Goal: Task Accomplishment & Management: Manage account settings

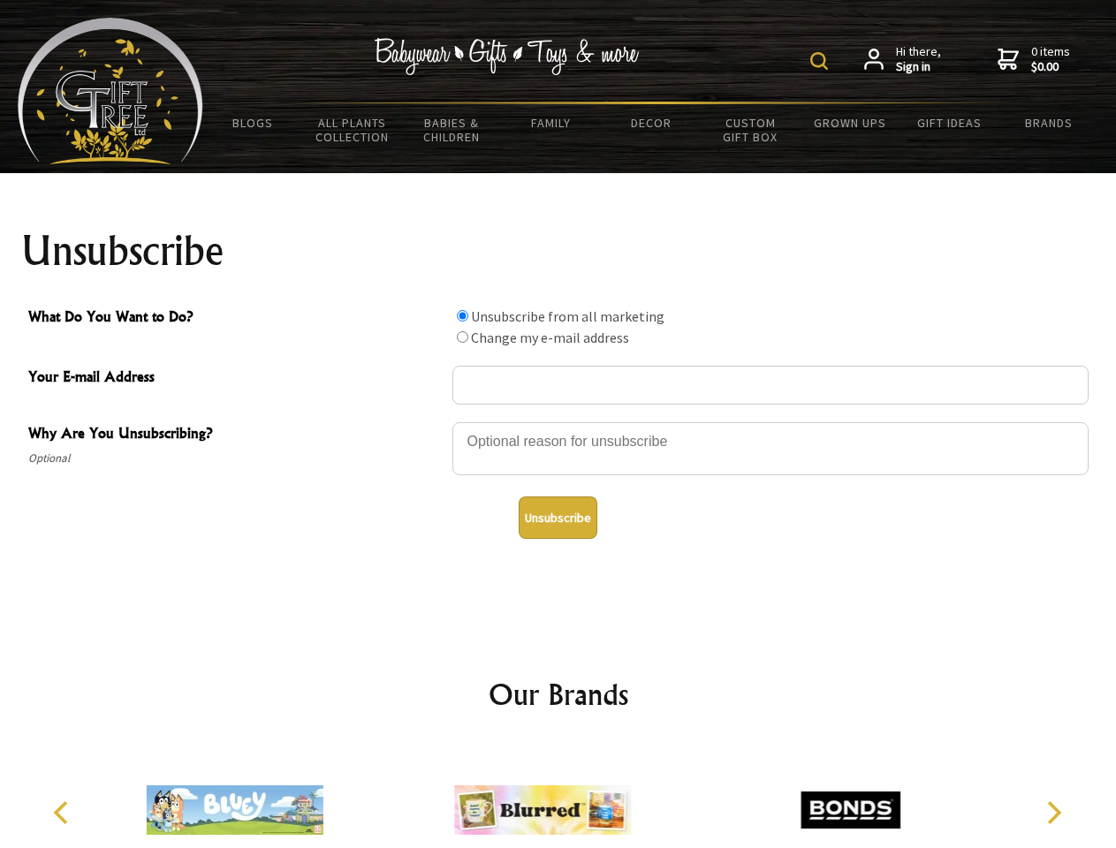
click at [821, 61] on img at bounding box center [819, 61] width 18 height 18
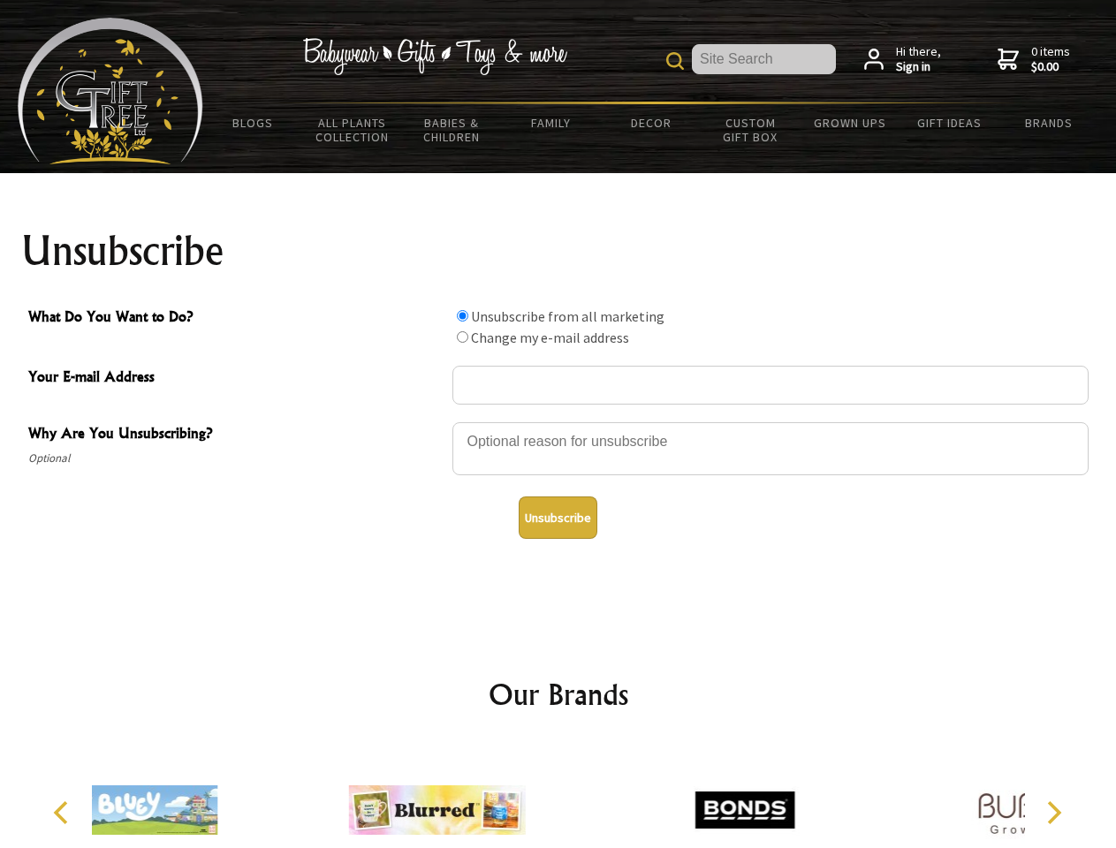
click at [558, 421] on div at bounding box center [770, 451] width 636 height 62
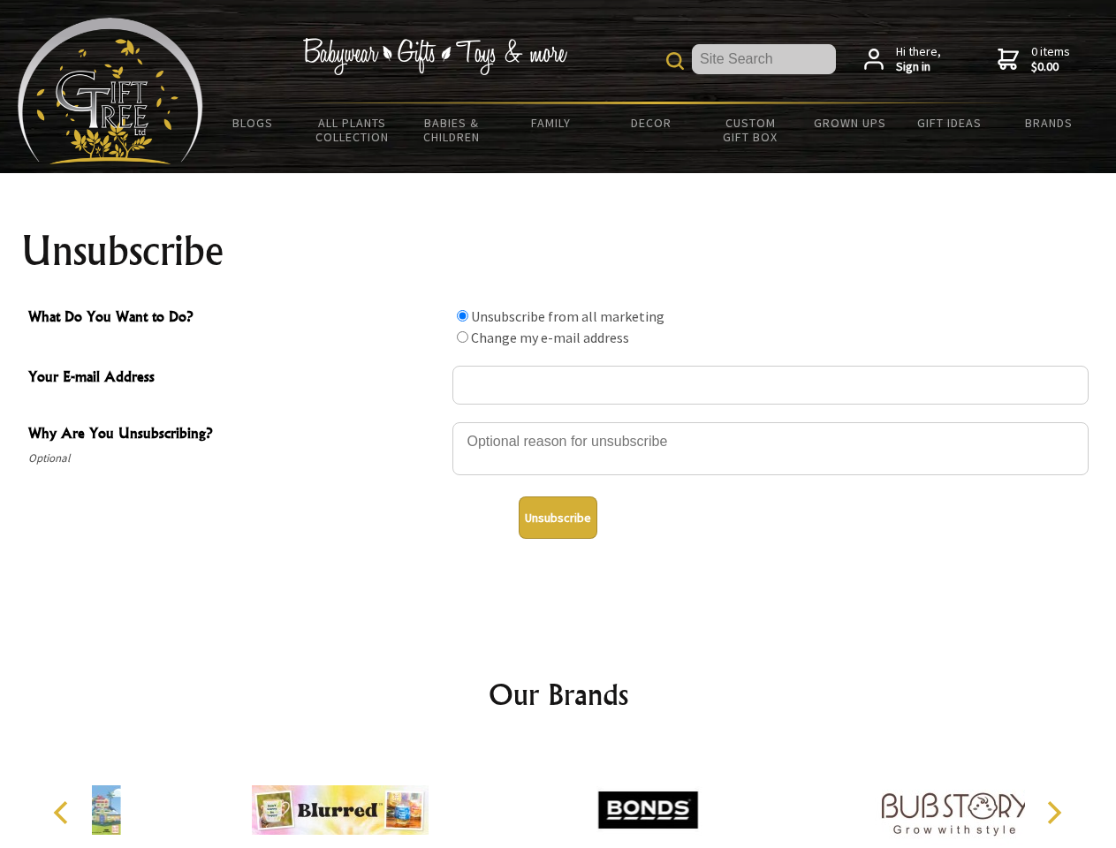
click at [462, 315] on input "What Do You Want to Do?" at bounding box center [462, 315] width 11 height 11
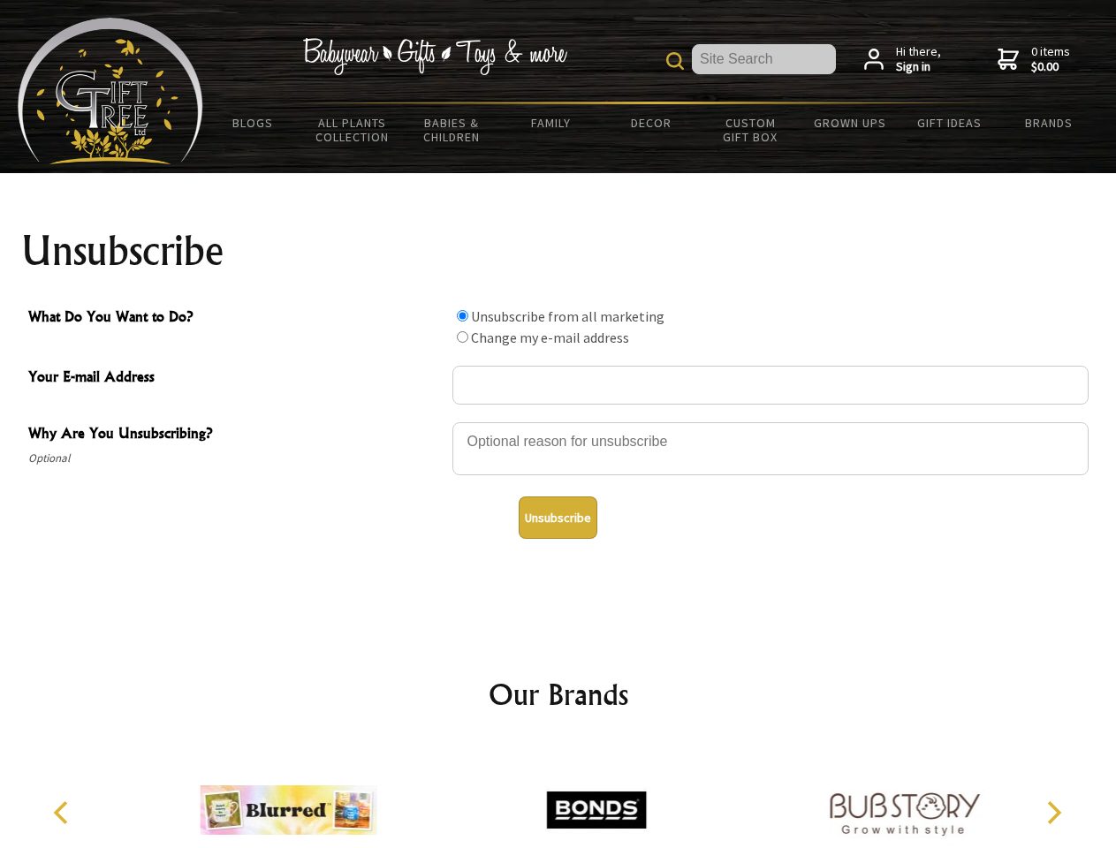
click at [462, 337] on input "What Do You Want to Do?" at bounding box center [462, 336] width 11 height 11
radio input "true"
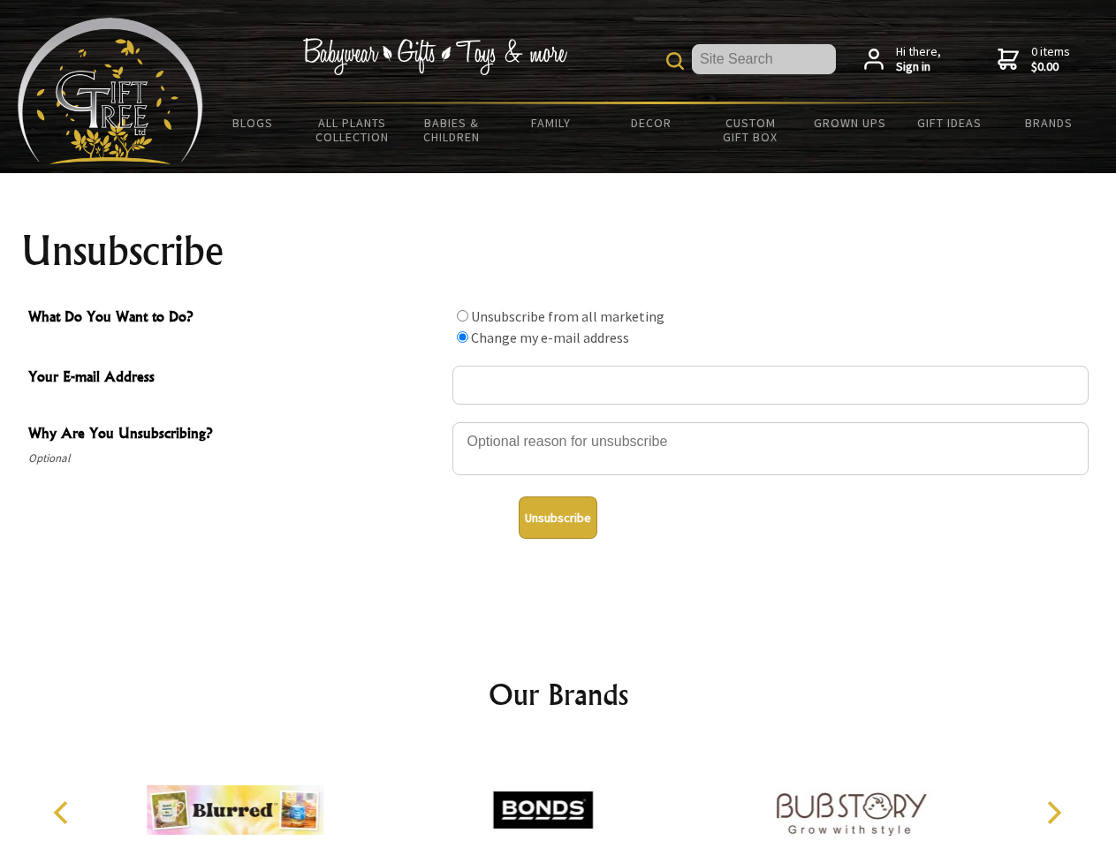
click at [557, 518] on button "Unsubscribe" at bounding box center [557, 517] width 79 height 42
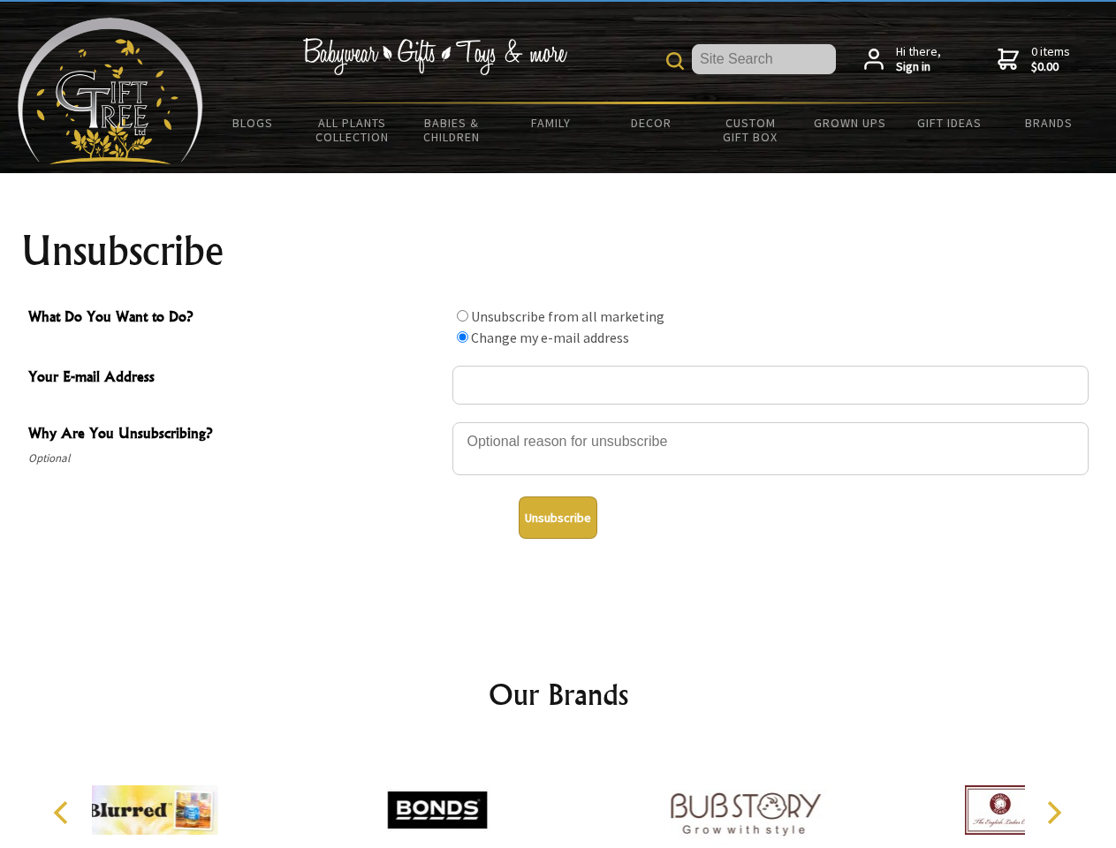
click at [64, 813] on icon "Previous" at bounding box center [62, 812] width 23 height 23
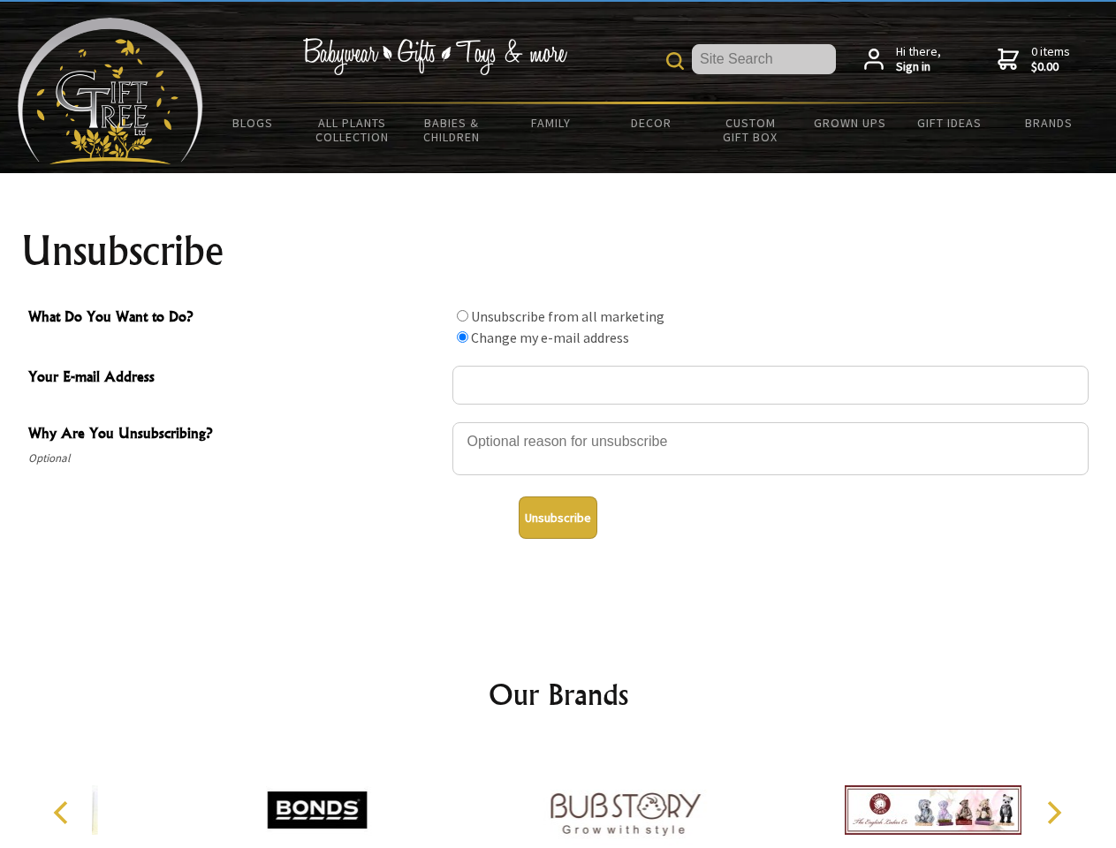
click at [1053, 813] on icon "Next" at bounding box center [1051, 812] width 23 height 23
